Goal: Task Accomplishment & Management: Use online tool/utility

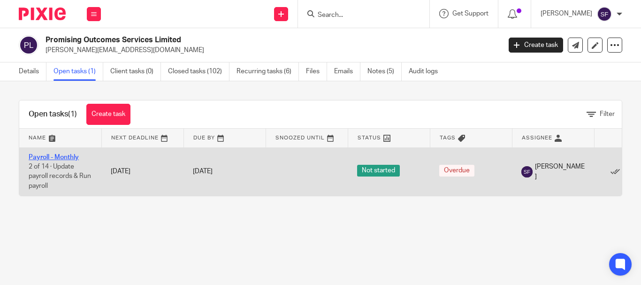
click at [59, 157] on link "Payroll - Monthly" at bounding box center [54, 157] width 50 height 7
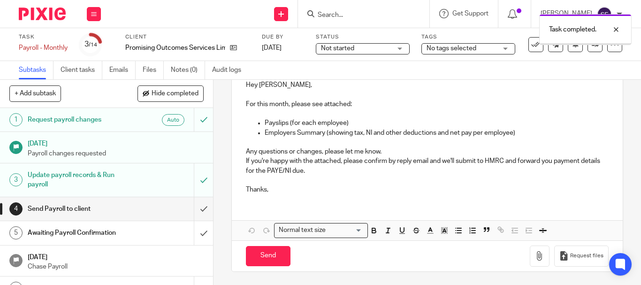
scroll to position [116, 0]
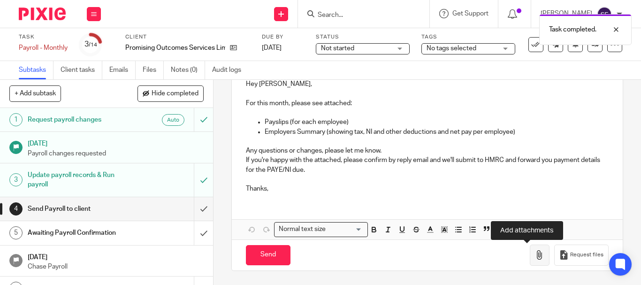
click at [535, 255] on icon "button" at bounding box center [539, 254] width 9 height 9
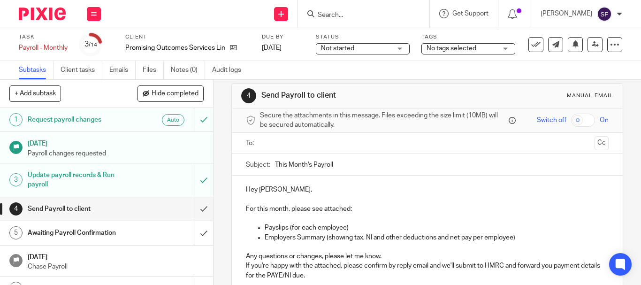
scroll to position [0, 0]
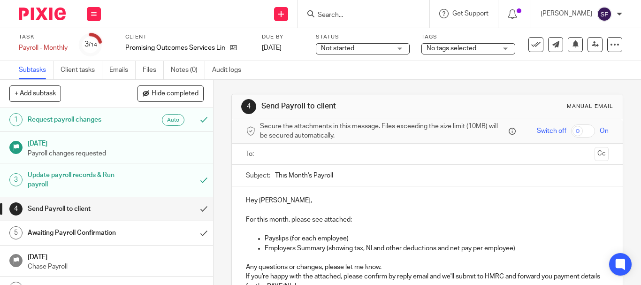
click at [291, 151] on input "text" at bounding box center [426, 154] width 327 height 11
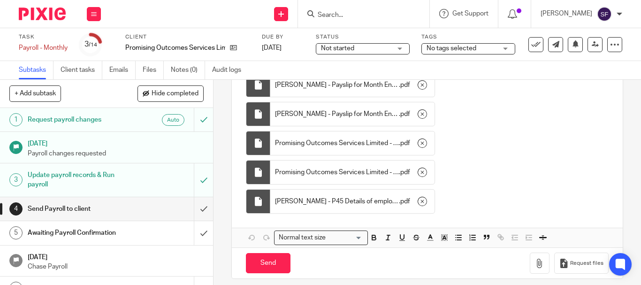
scroll to position [406, 0]
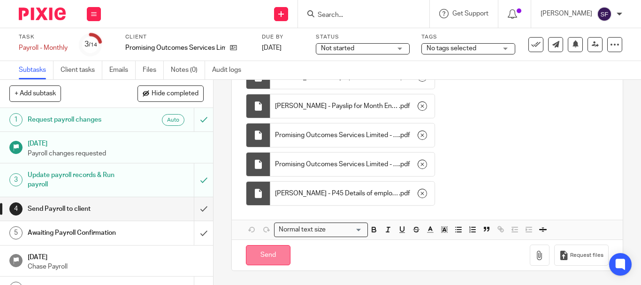
click at [272, 253] on input "Send" at bounding box center [268, 255] width 45 height 20
type input "Sent"
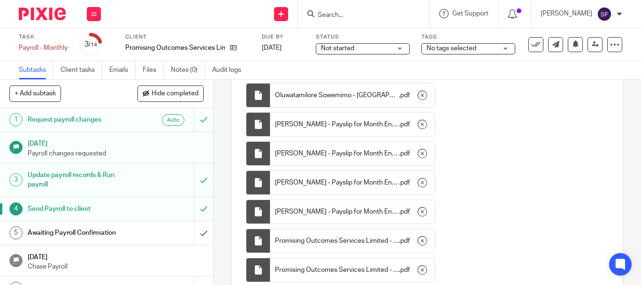
scroll to position [219, 0]
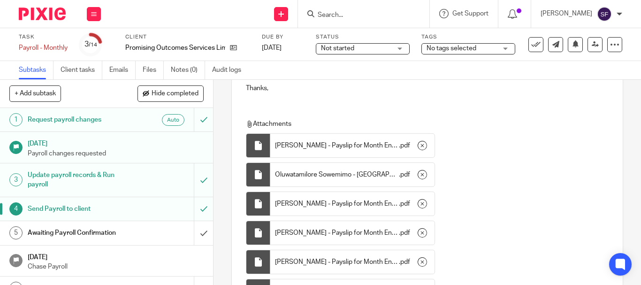
click at [371, 18] on input "Search" at bounding box center [359, 15] width 84 height 8
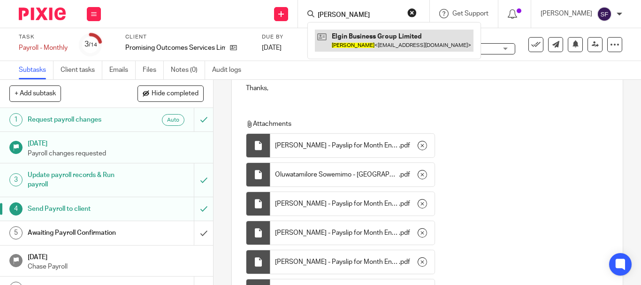
type input "ben vallance"
click at [371, 44] on link at bounding box center [394, 41] width 159 height 22
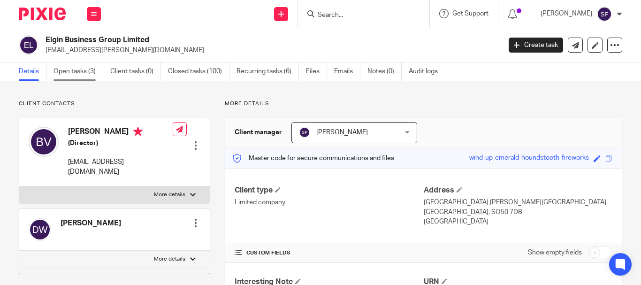
click at [73, 75] on link "Open tasks (3)" at bounding box center [78, 71] width 50 height 18
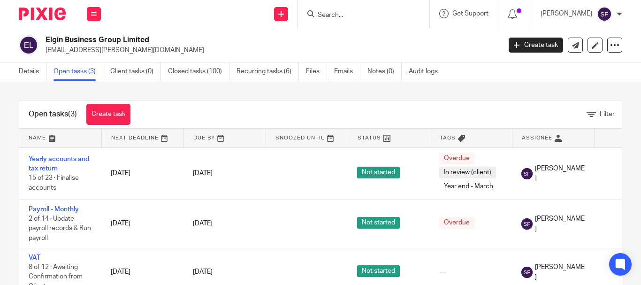
scroll to position [38, 0]
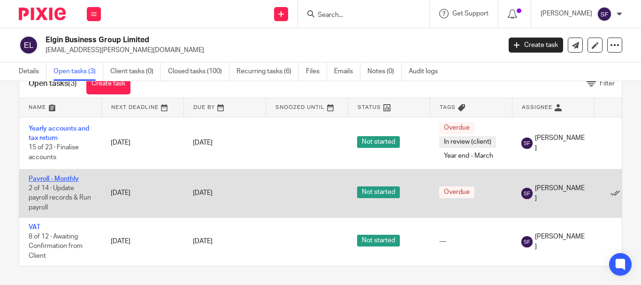
click at [60, 175] on link "Payroll - Monthly" at bounding box center [54, 178] width 50 height 7
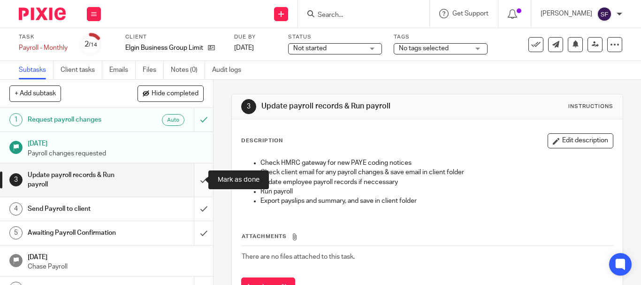
click at [194, 180] on input "submit" at bounding box center [106, 179] width 213 height 33
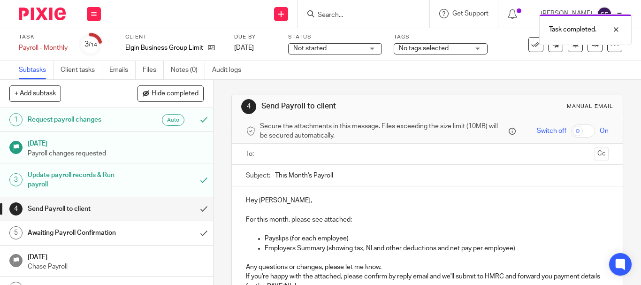
click at [283, 198] on p "Hey Ben," at bounding box center [427, 200] width 363 height 9
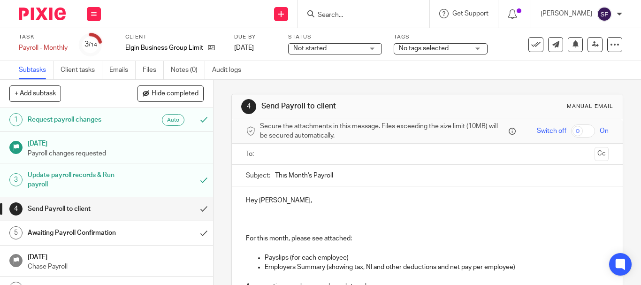
click at [250, 215] on p "Hey Ben," at bounding box center [427, 210] width 363 height 29
click at [273, 219] on p "Hey Ben," at bounding box center [427, 210] width 363 height 29
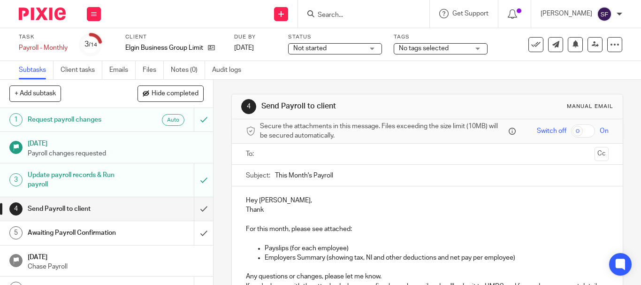
click at [285, 201] on p "Hey Ben, Thank" at bounding box center [427, 205] width 363 height 19
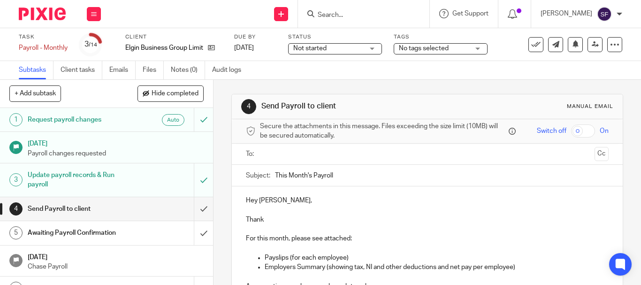
click at [278, 215] on p "Thank" at bounding box center [427, 214] width 363 height 19
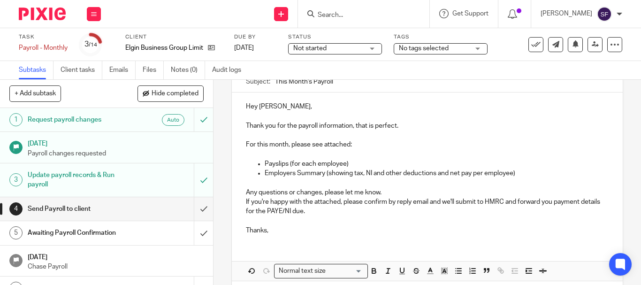
scroll to position [135, 0]
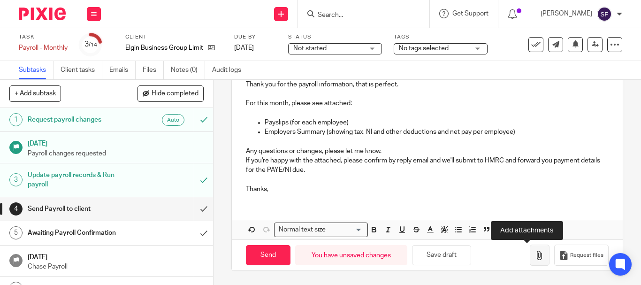
click at [535, 256] on icon "button" at bounding box center [539, 254] width 9 height 9
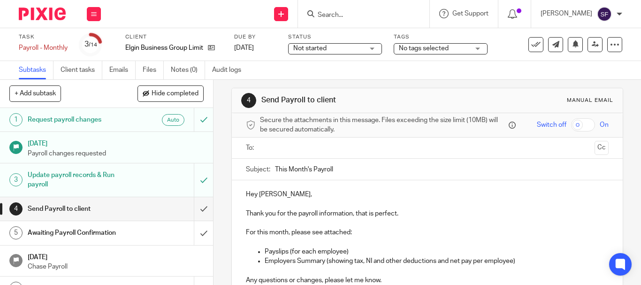
scroll to position [0, 0]
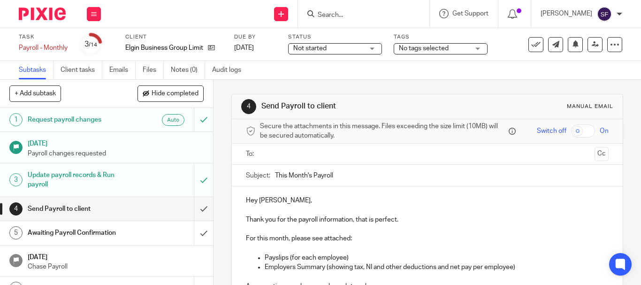
click at [297, 152] on input "text" at bounding box center [426, 154] width 327 height 11
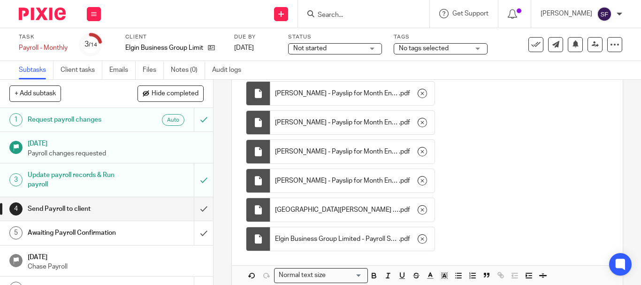
scroll to position [337, 0]
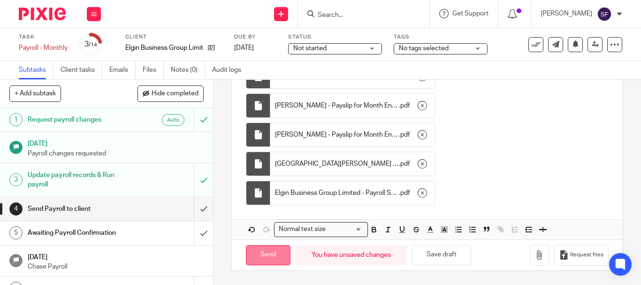
click at [270, 258] on input "Send" at bounding box center [268, 255] width 45 height 20
type input "Sent"
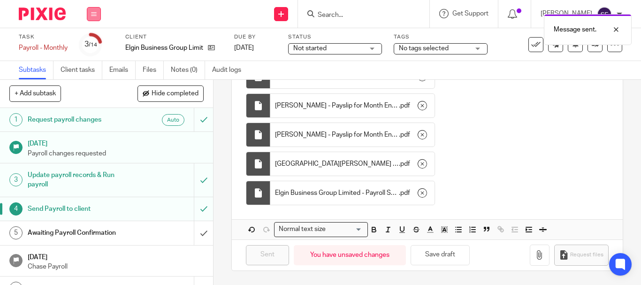
click at [92, 14] on icon at bounding box center [94, 14] width 6 height 6
click at [91, 40] on link "Work" at bounding box center [89, 43] width 16 height 7
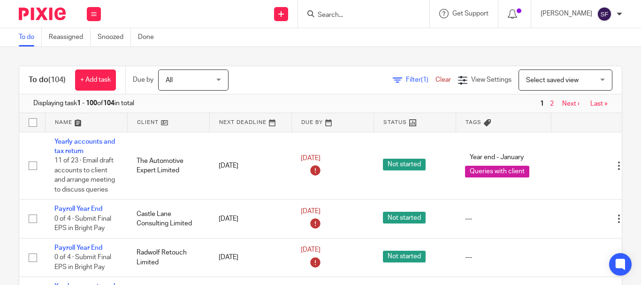
click at [421, 79] on span "(1)" at bounding box center [425, 79] width 8 height 7
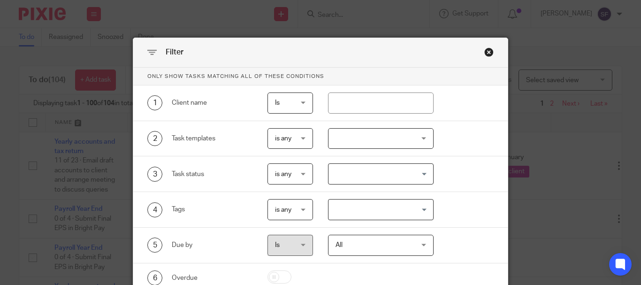
click at [369, 138] on div at bounding box center [381, 138] width 106 height 21
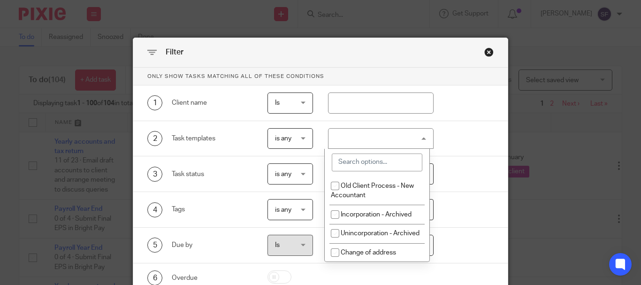
click at [382, 168] on input "search" at bounding box center [377, 162] width 91 height 18
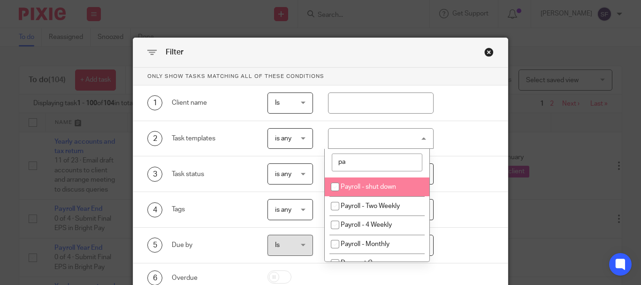
scroll to position [47, 0]
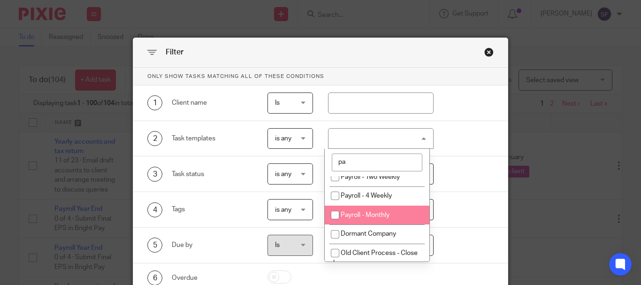
type input "pa"
click at [381, 212] on span "Payroll - Monthly" at bounding box center [365, 215] width 49 height 7
checkbox input "true"
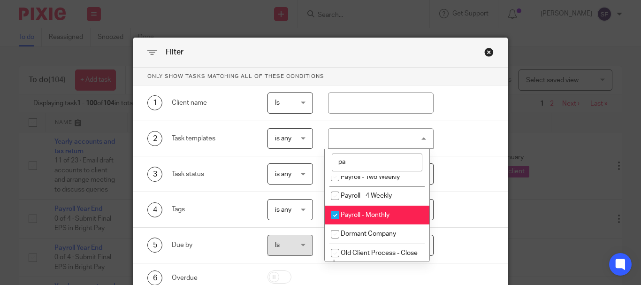
scroll to position [84, 0]
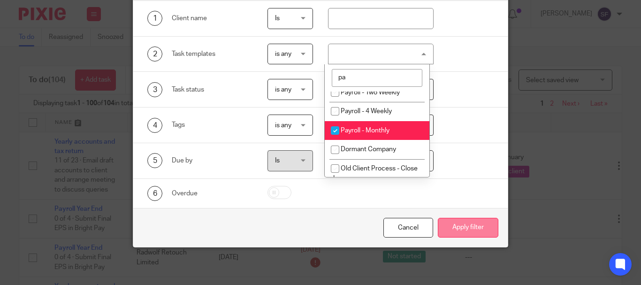
click at [464, 227] on button "Apply filter" at bounding box center [468, 228] width 61 height 20
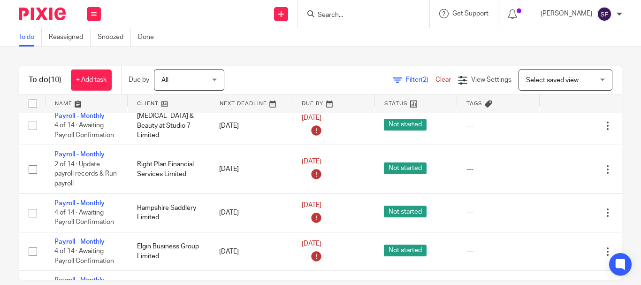
scroll to position [47, 0]
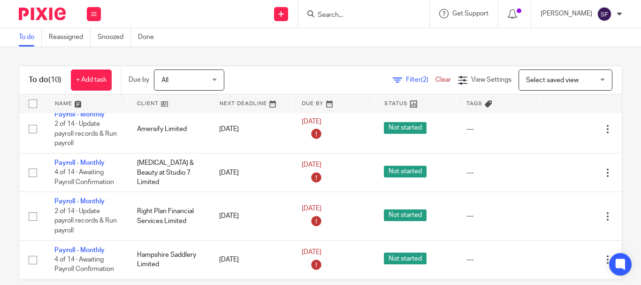
click at [381, 11] on input "Search" at bounding box center [359, 15] width 84 height 8
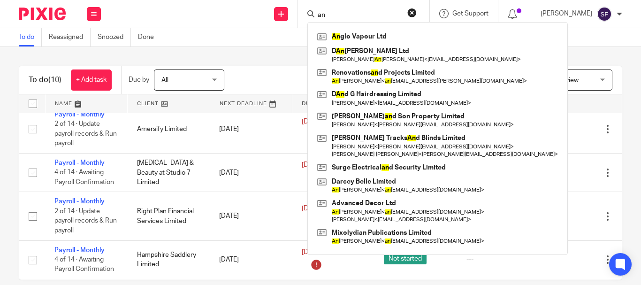
type input "a"
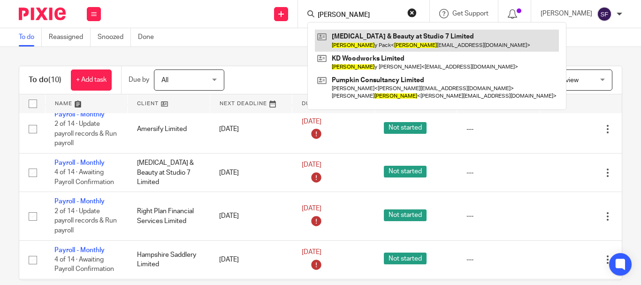
type input "kerr"
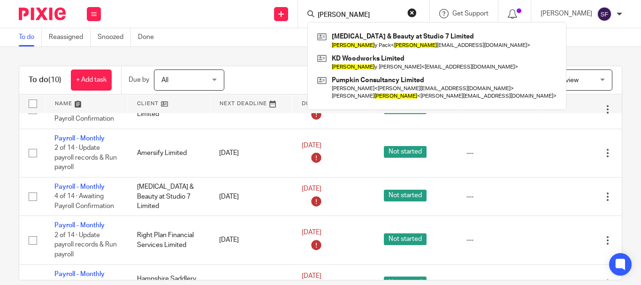
scroll to position [0, 0]
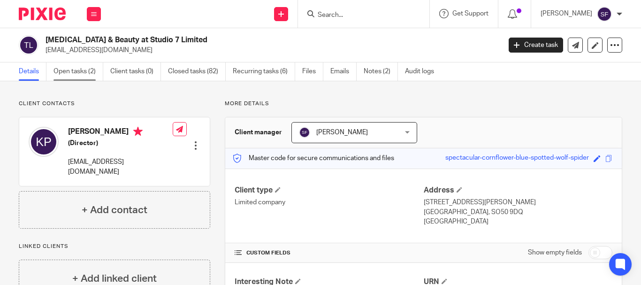
click at [70, 73] on link "Open tasks (2)" at bounding box center [78, 71] width 50 height 18
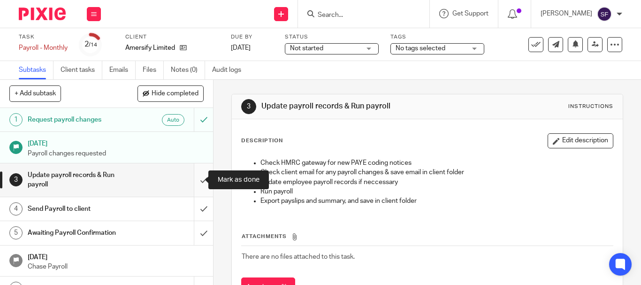
click at [200, 181] on input "submit" at bounding box center [106, 179] width 213 height 33
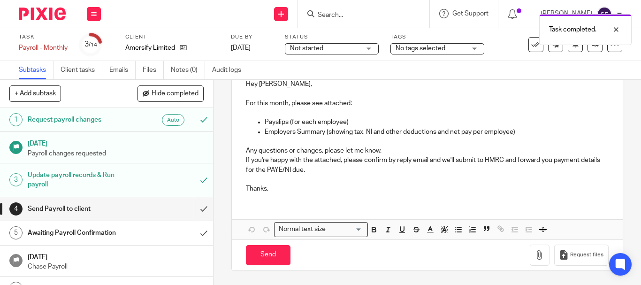
scroll to position [116, 0]
click at [535, 257] on icon "button" at bounding box center [539, 254] width 9 height 9
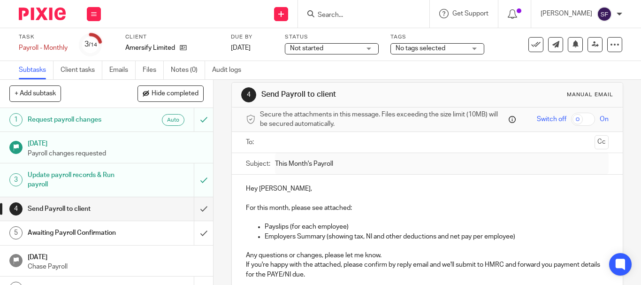
scroll to position [0, 0]
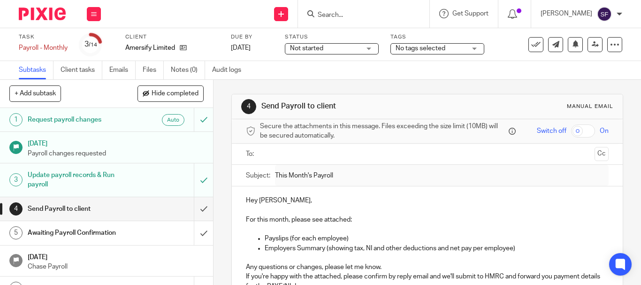
click at [277, 155] on input "text" at bounding box center [426, 154] width 327 height 11
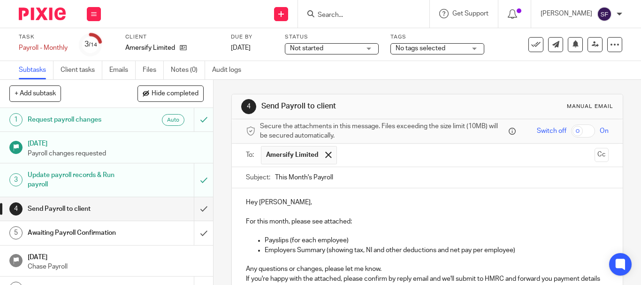
click at [360, 155] on input "text" at bounding box center [465, 155] width 249 height 18
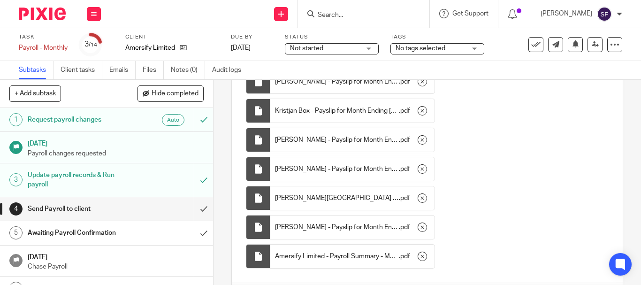
scroll to position [406, 0]
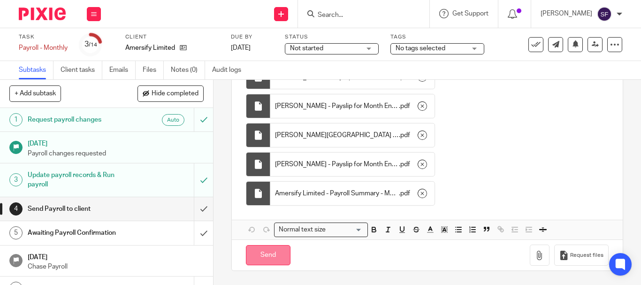
click at [262, 258] on input "Send" at bounding box center [268, 255] width 45 height 20
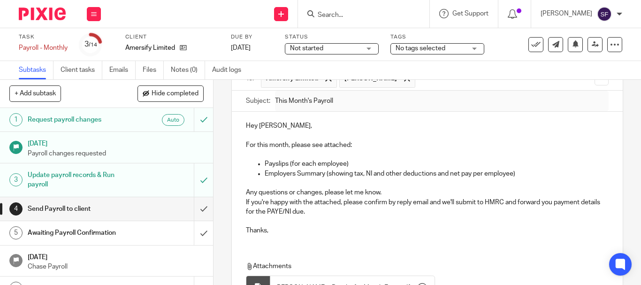
scroll to position [0, 0]
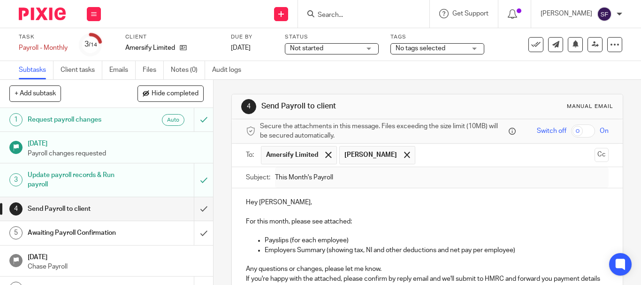
type input "Sent"
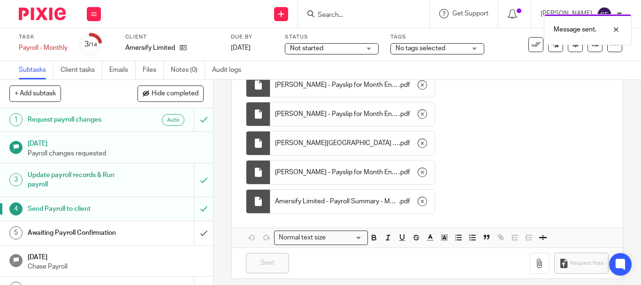
scroll to position [406, 0]
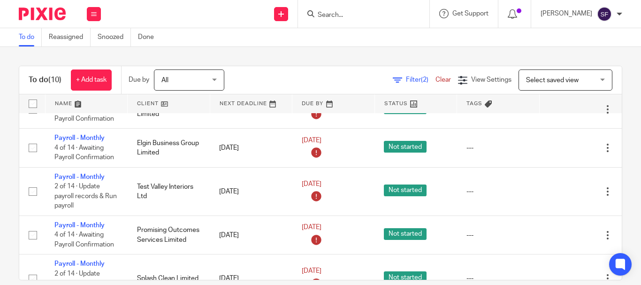
scroll to position [235, 0]
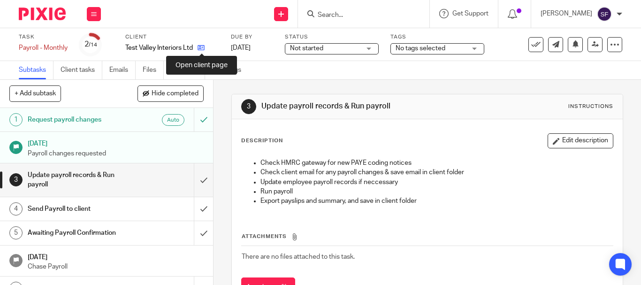
click at [202, 48] on icon at bounding box center [200, 47] width 7 height 7
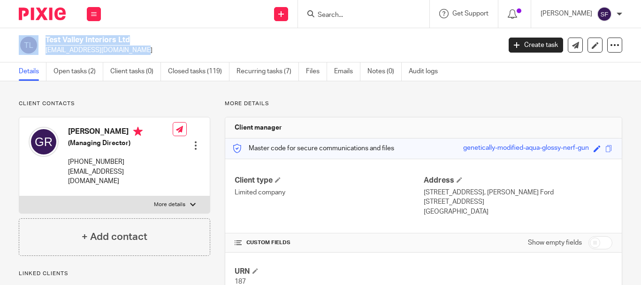
click at [78, 53] on div "Test Valley Interiors Ltd [EMAIL_ADDRESS][DOMAIN_NAME]" at bounding box center [257, 45] width 476 height 20
click at [79, 53] on p "[EMAIL_ADDRESS][DOMAIN_NAME]" at bounding box center [269, 49] width 449 height 9
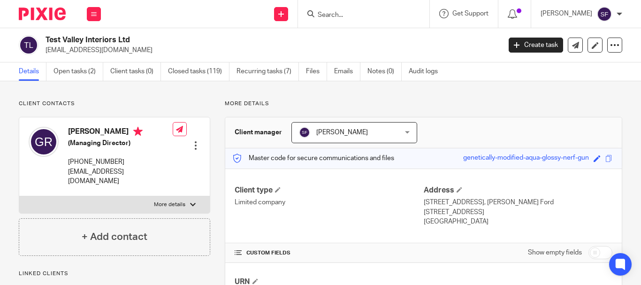
drag, startPoint x: 45, startPoint y: 51, endPoint x: 133, endPoint y: 55, distance: 87.8
click at [133, 55] on div "Test Valley Interiors Ltd glrichardson1@outlook.com Create task Update from Com…" at bounding box center [320, 45] width 641 height 34
copy p "glrichardson1@outlook.com"
click at [56, 70] on link "Open tasks (2)" at bounding box center [78, 71] width 50 height 18
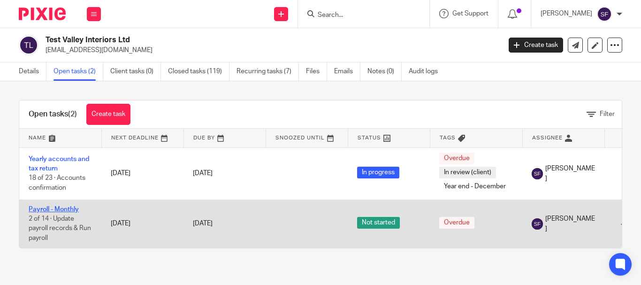
click at [38, 209] on link "Payroll - Monthly" at bounding box center [54, 209] width 50 height 7
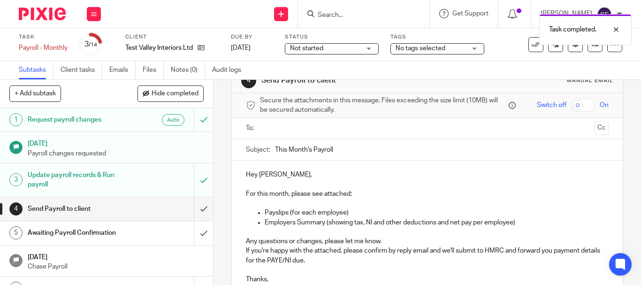
scroll to position [23, 0]
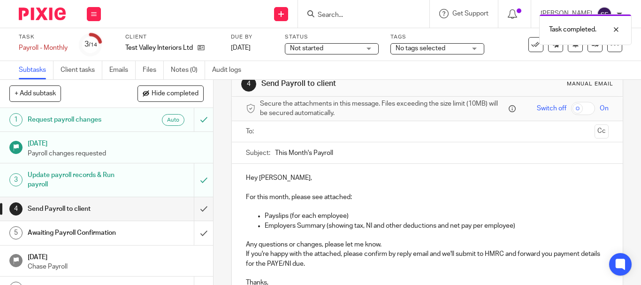
click at [317, 178] on p "Hey [PERSON_NAME]," at bounding box center [427, 177] width 363 height 9
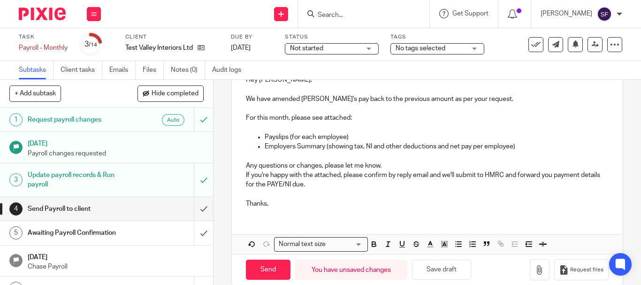
scroll to position [135, 0]
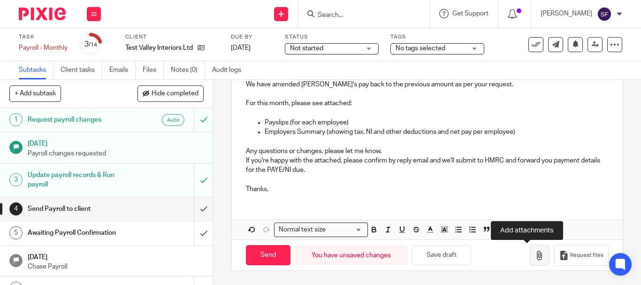
click at [530, 252] on button "button" at bounding box center [540, 254] width 20 height 21
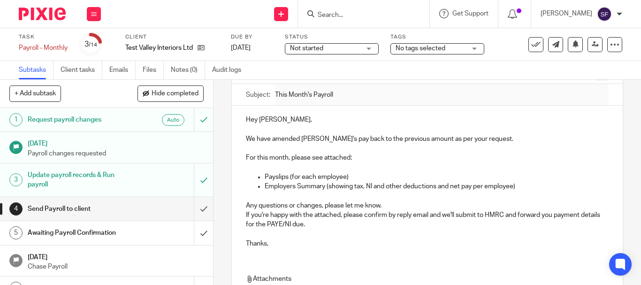
scroll to position [0, 0]
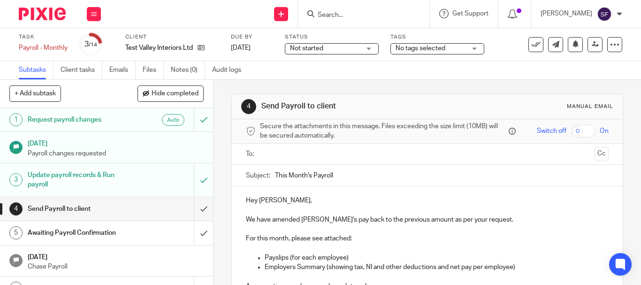
click at [294, 153] on input "text" at bounding box center [426, 154] width 327 height 11
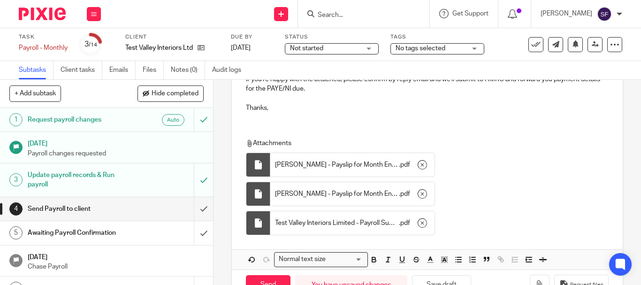
scroll to position [249, 0]
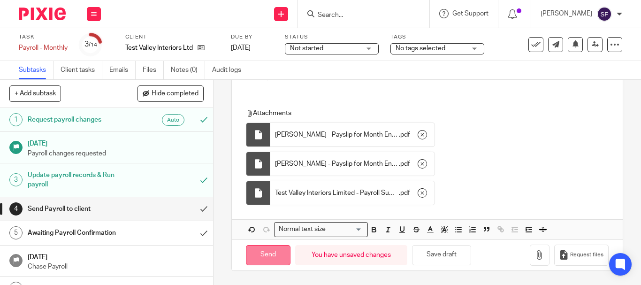
click at [250, 257] on input "Send" at bounding box center [268, 255] width 45 height 20
type input "Sent"
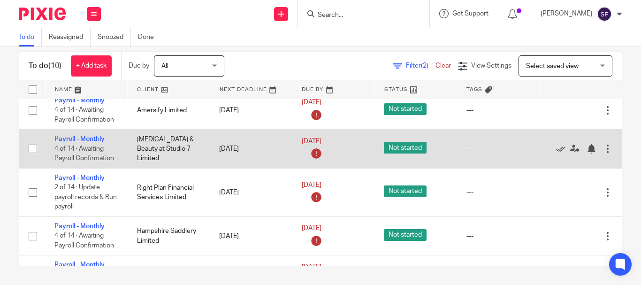
scroll to position [94, 0]
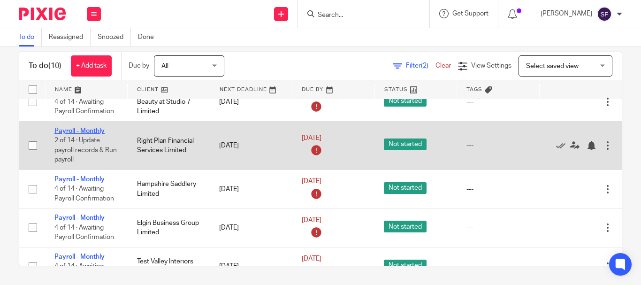
click at [95, 131] on link "Payroll - Monthly" at bounding box center [79, 131] width 50 height 7
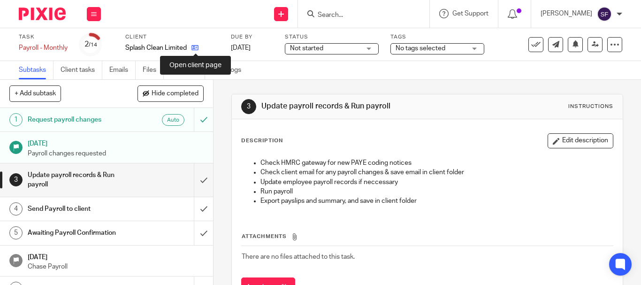
click at [197, 48] on icon at bounding box center [194, 47] width 7 height 7
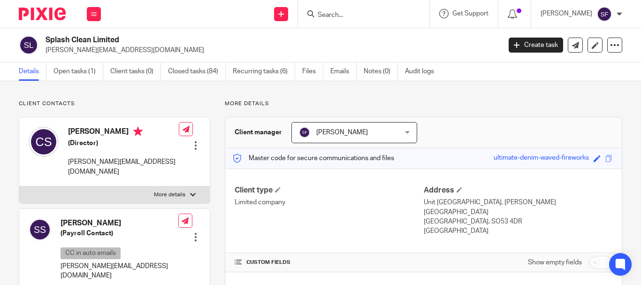
click at [128, 54] on div "Splash Clean Limited [PERSON_NAME][EMAIL_ADDRESS][DOMAIN_NAME]" at bounding box center [257, 45] width 476 height 20
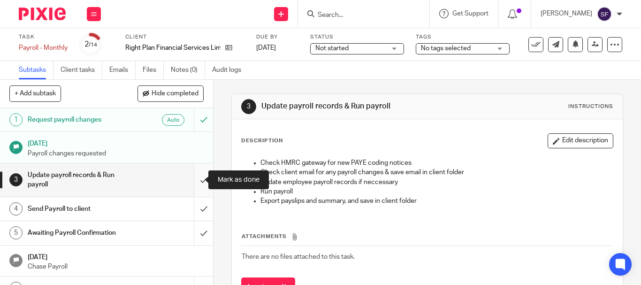
click at [197, 179] on input "submit" at bounding box center [106, 179] width 213 height 33
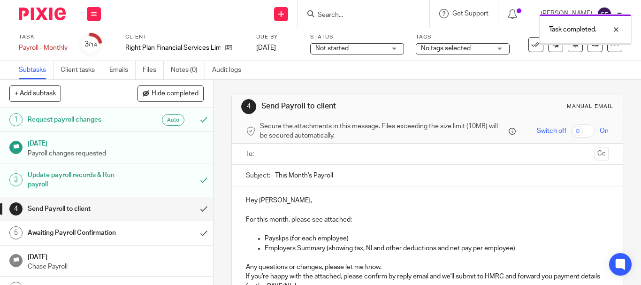
click at [312, 153] on input "text" at bounding box center [426, 154] width 327 height 11
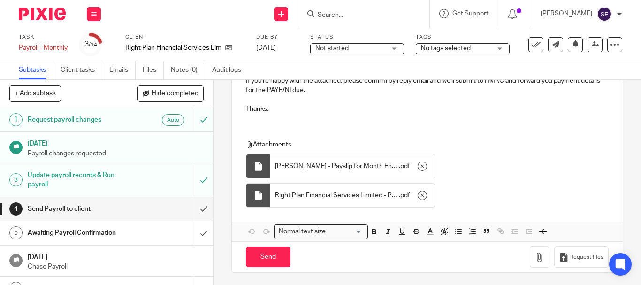
scroll to position [200, 0]
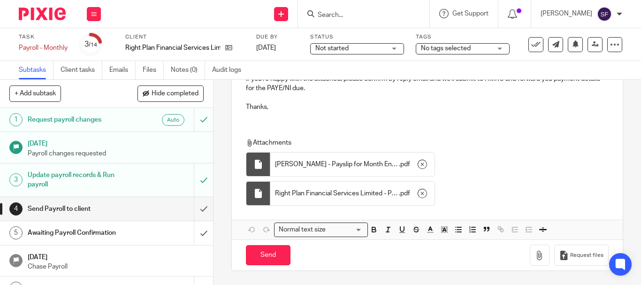
click at [255, 266] on div "Send You have unsaved changes Request files" at bounding box center [427, 254] width 391 height 31
click at [256, 257] on input "Send" at bounding box center [268, 255] width 45 height 20
type input "Sent"
